Goal: Task Accomplishment & Management: Manage account settings

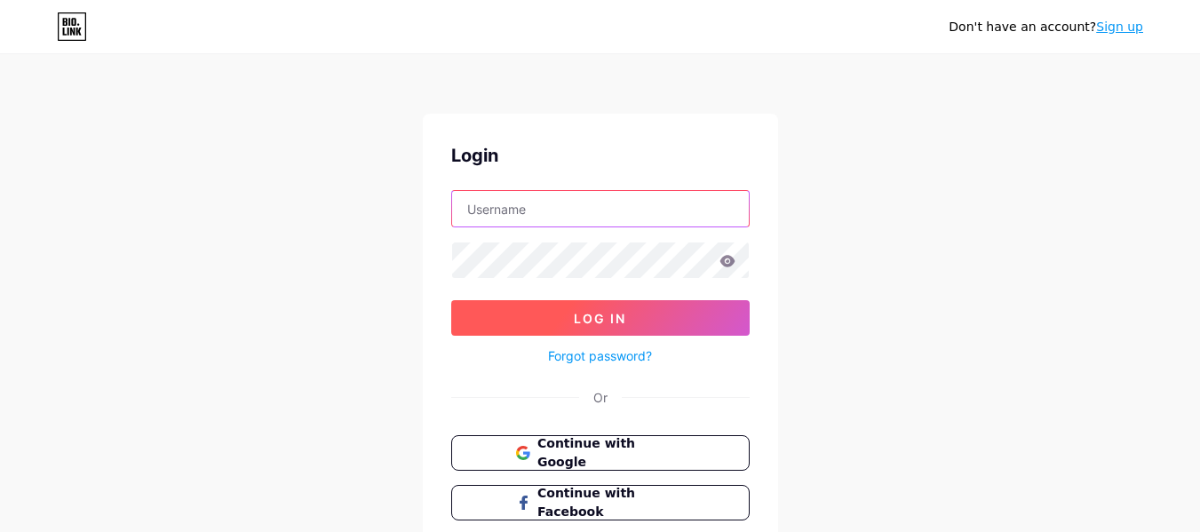
type input "[EMAIL_ADDRESS][DOMAIN_NAME]"
click at [596, 325] on span "Log In" at bounding box center [600, 318] width 52 height 15
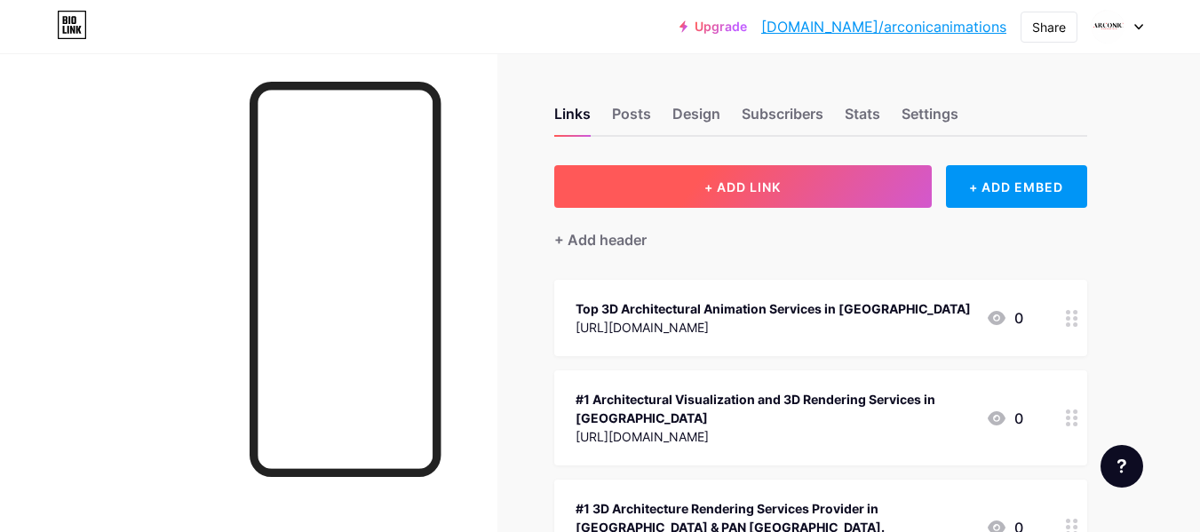
click at [741, 185] on span "+ ADD LINK" at bounding box center [742, 186] width 76 height 15
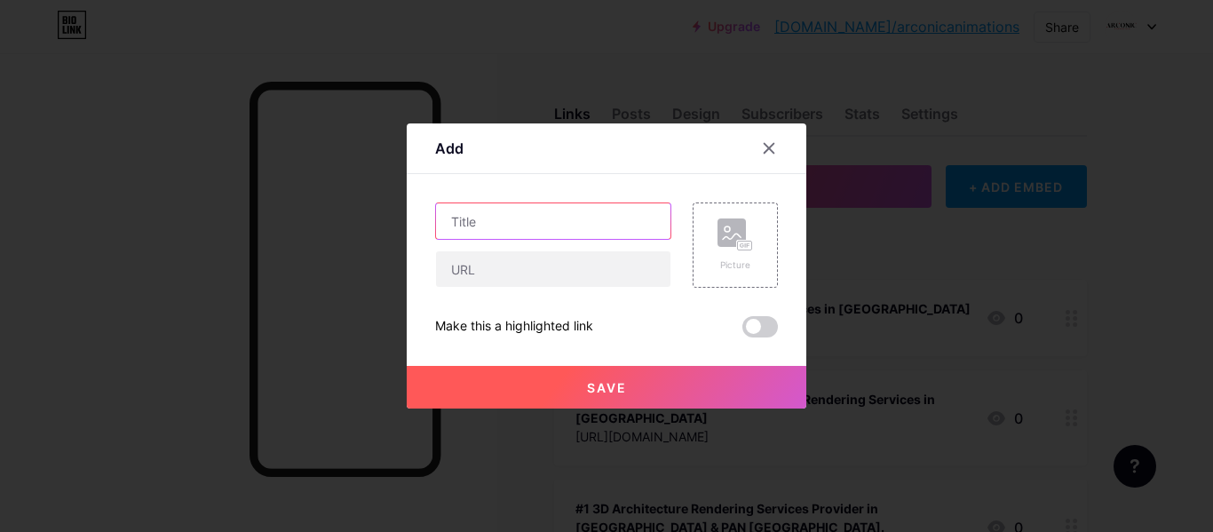
click at [504, 225] on input "text" at bounding box center [553, 221] width 235 height 36
paste input "3D Architectural Rendering, 3D Visualization Service in [GEOGRAPHIC_DATA]"
type input "3D Architectural Rendering, 3D Visualization Service in [GEOGRAPHIC_DATA]"
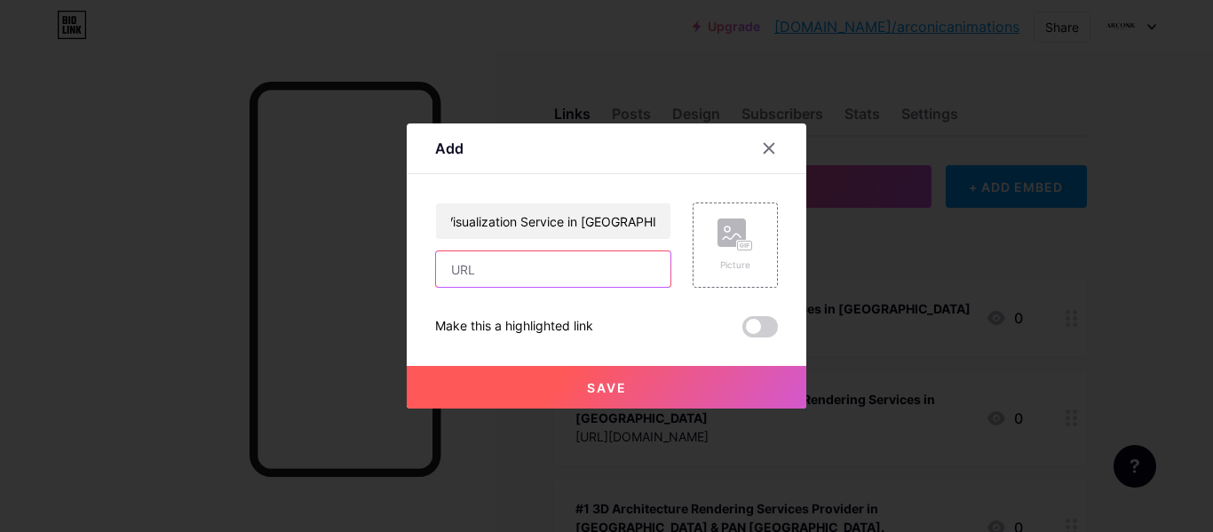
drag, startPoint x: 550, startPoint y: 255, endPoint x: 567, endPoint y: 250, distance: 17.7
click at [550, 255] on input "text" at bounding box center [553, 269] width 235 height 36
paste input "[URL][DOMAIN_NAME]"
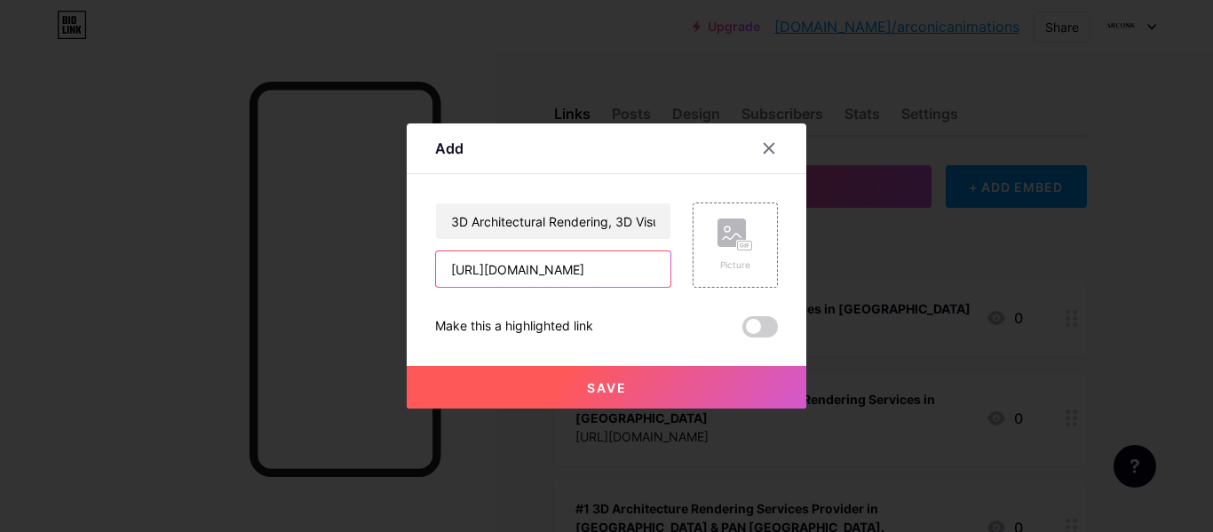
type input "[URL][DOMAIN_NAME]"
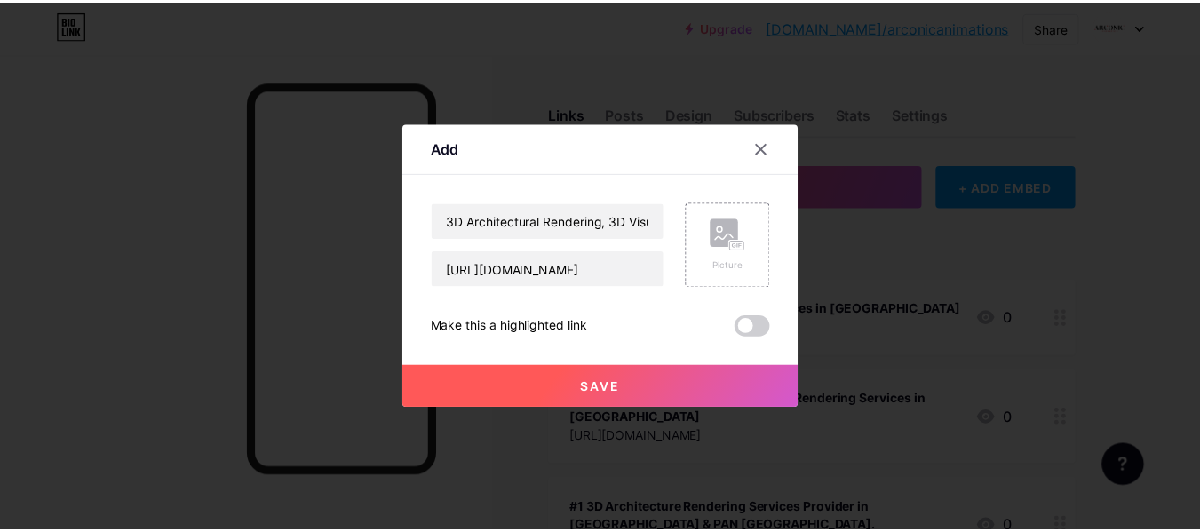
scroll to position [0, 0]
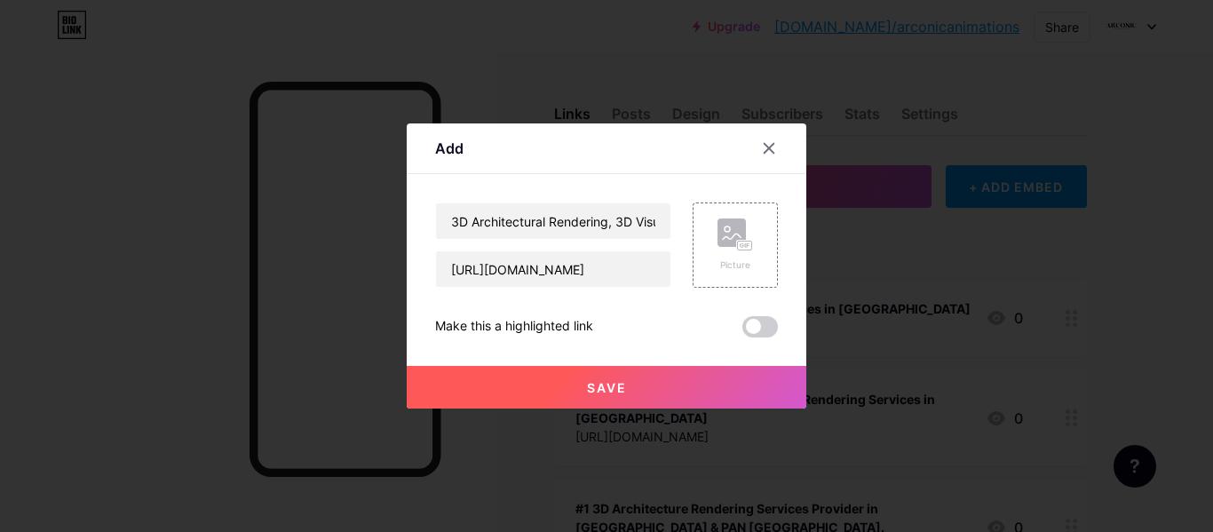
click at [593, 394] on span "Save" at bounding box center [607, 387] width 40 height 15
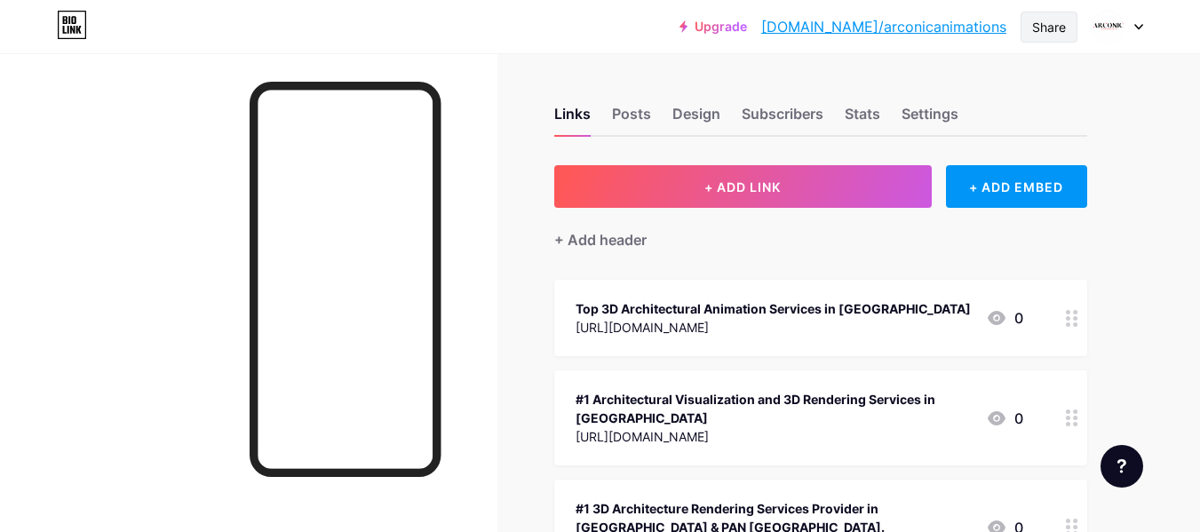
click at [1043, 29] on div "Share" at bounding box center [1049, 27] width 34 height 19
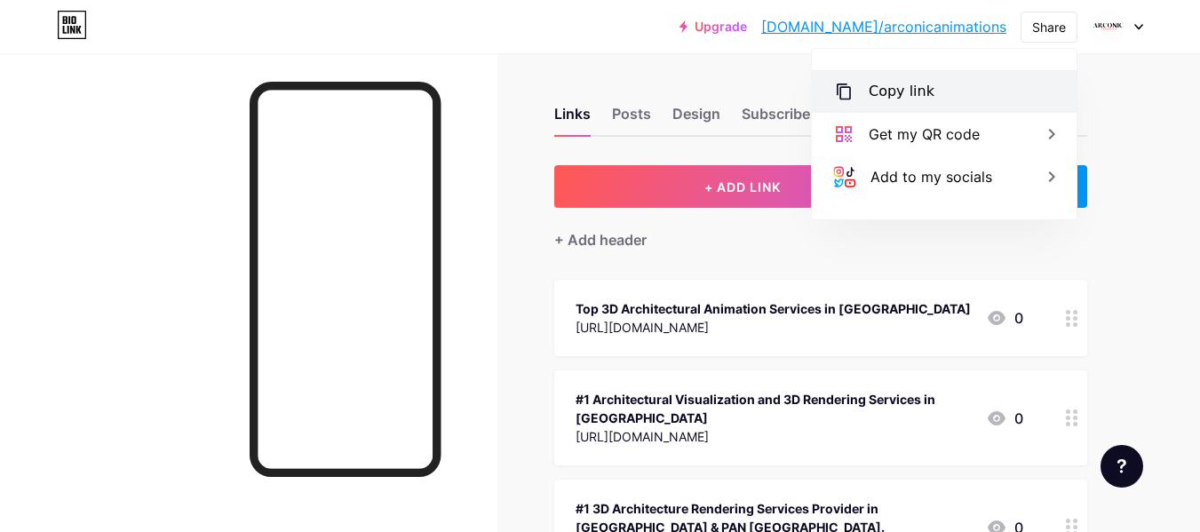
click at [869, 91] on div "Copy link" at bounding box center [902, 91] width 66 height 21
